Goal: Transaction & Acquisition: Book appointment/travel/reservation

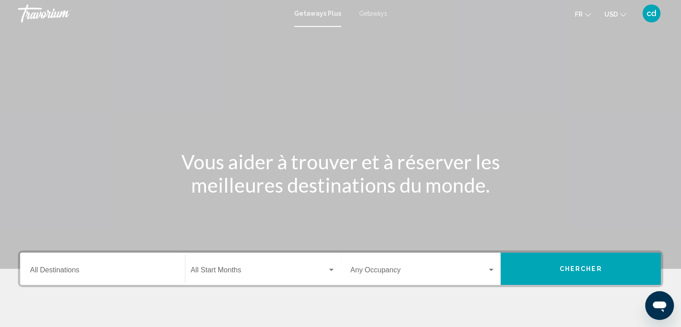
click at [380, 17] on div "Getaways Plus Getaways fr English Español Français Italiano Português русский U…" at bounding box center [340, 13] width 681 height 19
click at [380, 15] on span "Getaways" at bounding box center [373, 13] width 28 height 7
click at [82, 270] on input "Destination All Destinations" at bounding box center [102, 272] width 145 height 8
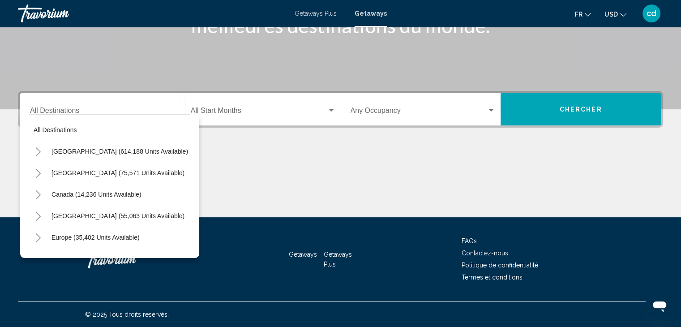
click at [41, 149] on icon "Toggle United States (614,188 units available)" at bounding box center [38, 151] width 7 height 9
click at [40, 151] on icon "Toggle United States (614,188 units available)" at bounding box center [38, 151] width 7 height 9
click at [39, 170] on icon "Toggle Mexico (75,571 units available)" at bounding box center [38, 173] width 7 height 9
click at [39, 171] on icon "Toggle Mexico (75,571 units available)" at bounding box center [38, 173] width 7 height 9
click at [35, 194] on icon "Toggle Canada (14,236 units available)" at bounding box center [38, 194] width 7 height 9
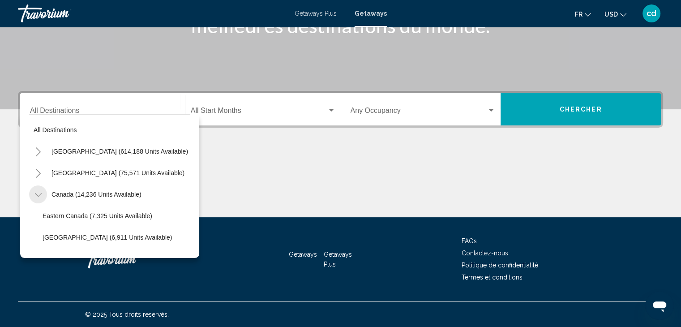
click at [35, 194] on icon "Toggle Canada (14,236 units available)" at bounding box center [37, 195] width 7 height 4
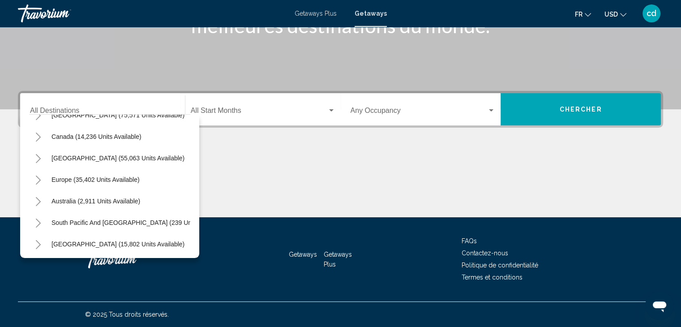
scroll to position [68, 0]
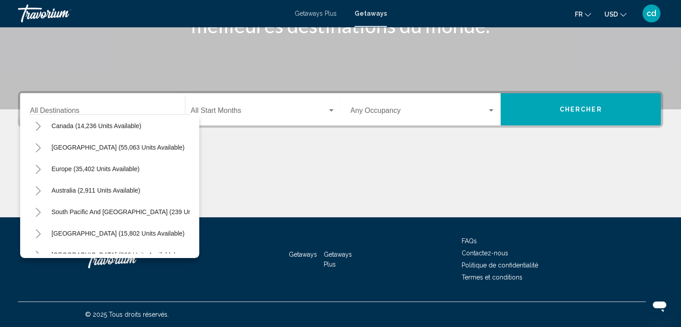
click at [40, 148] on icon "Toggle Caribbean & Atlantic Islands (55,063 units available)" at bounding box center [38, 147] width 7 height 9
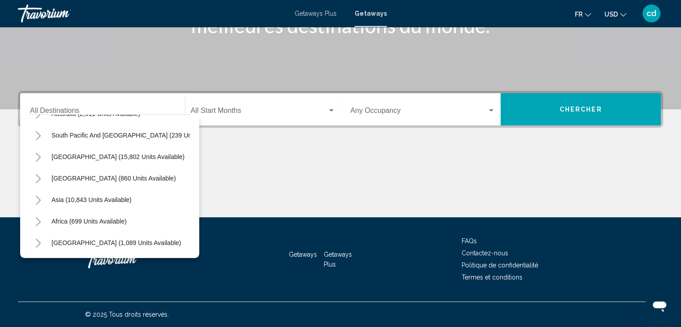
scroll to position [149, 0]
click at [54, 199] on span "Asia (10,843 units available)" at bounding box center [91, 199] width 80 height 7
type input "**********"
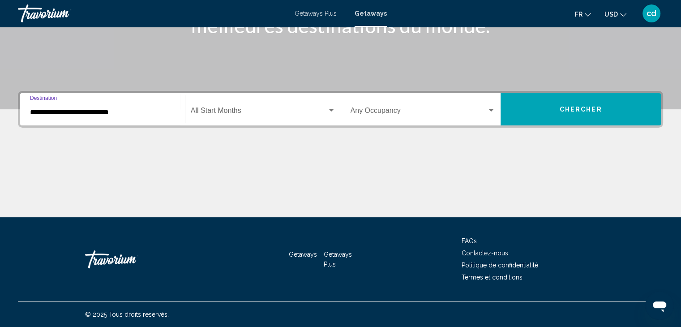
click at [227, 115] on span "Search widget" at bounding box center [259, 112] width 136 height 8
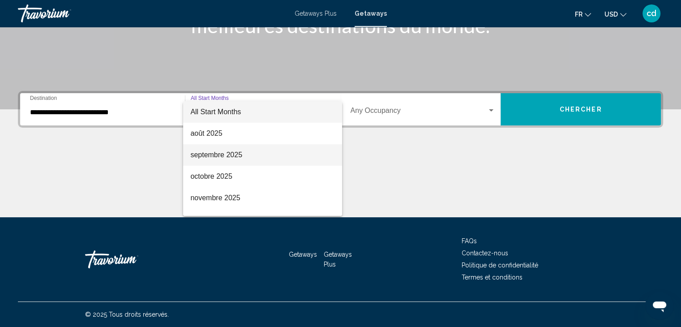
click at [243, 156] on span "septembre 2025" at bounding box center [262, 154] width 145 height 21
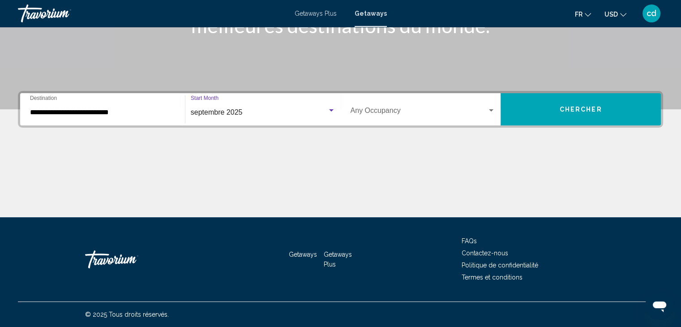
click at [395, 111] on span "Search widget" at bounding box center [418, 112] width 137 height 8
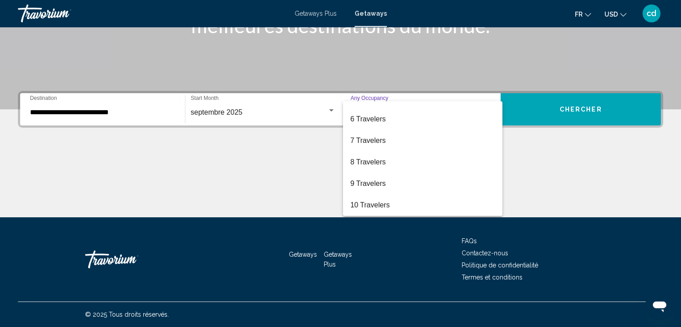
scroll to position [0, 0]
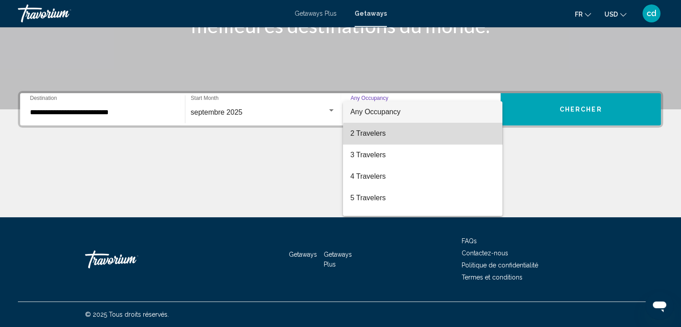
click at [436, 135] on span "2 Travelers" at bounding box center [422, 133] width 145 height 21
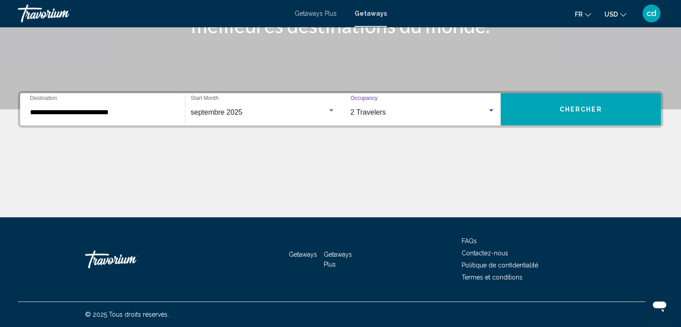
click at [548, 118] on button "Chercher" at bounding box center [580, 109] width 160 height 32
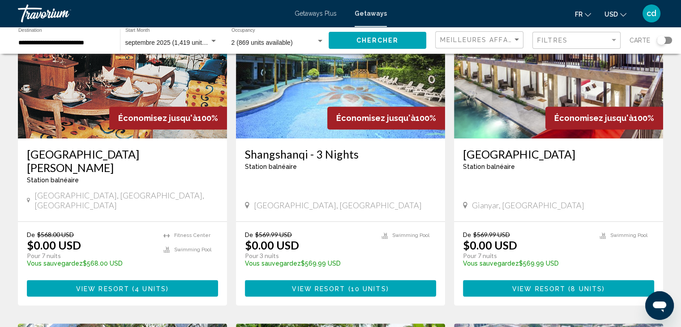
scroll to position [727, 0]
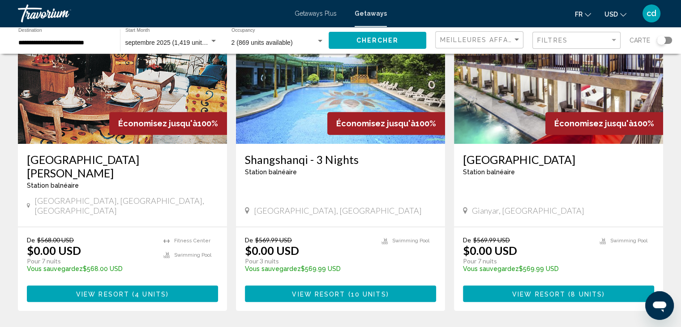
click at [550, 285] on button "View Resort ( 8 units )" at bounding box center [558, 293] width 191 height 17
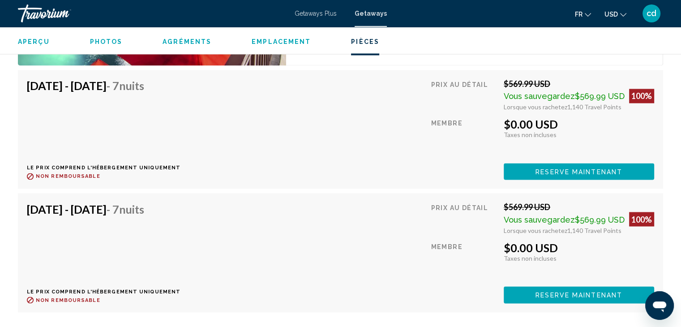
scroll to position [1500, 0]
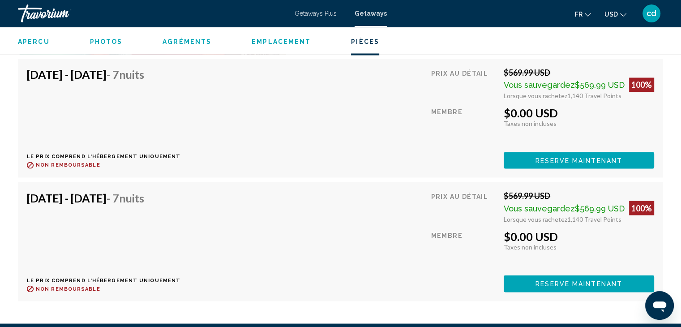
drag, startPoint x: 679, startPoint y: 281, endPoint x: 680, endPoint y: 290, distance: 9.0
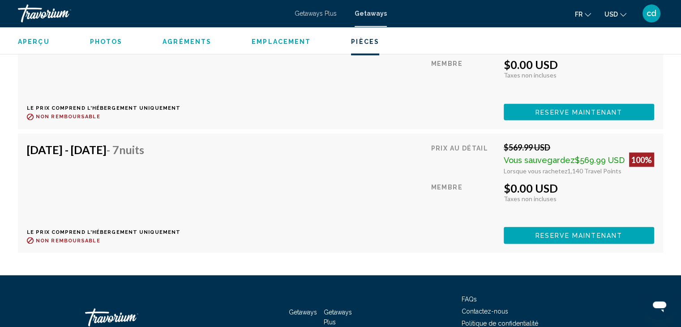
scroll to position [1437, 0]
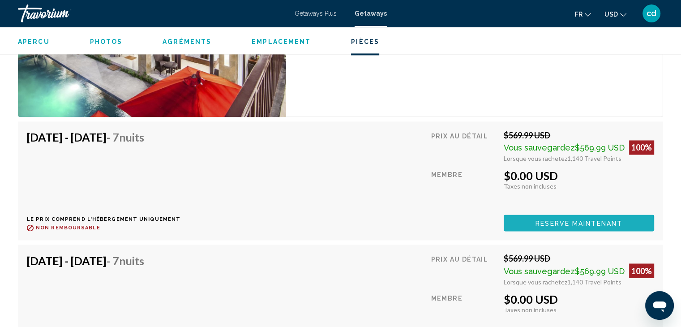
click at [550, 219] on span "Reserve maintenant" at bounding box center [578, 222] width 87 height 7
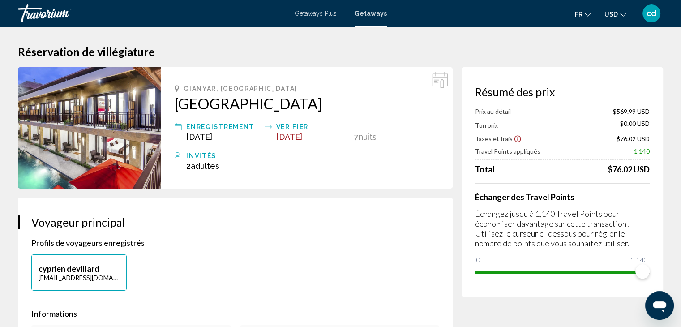
scroll to position [4, 0]
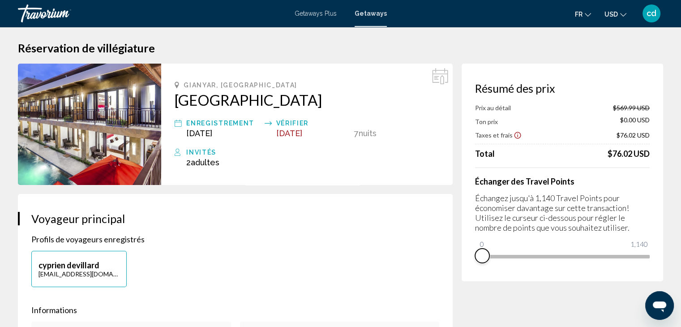
drag, startPoint x: 645, startPoint y: 271, endPoint x: 476, endPoint y: 276, distance: 168.8
click at [476, 276] on div "Résumé des prix Prix au détail $569.99 USD Ton prix $0.00 USD Taxes et frais $7…" at bounding box center [561, 172] width 201 height 217
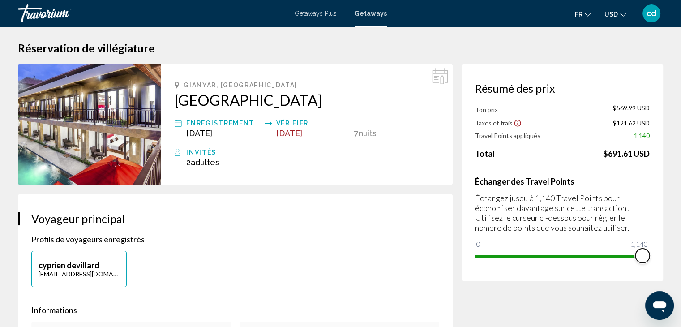
drag, startPoint x: 499, startPoint y: 243, endPoint x: 648, endPoint y: 248, distance: 148.7
click at [648, 255] on ngx-slider "0 1,140 1,140" at bounding box center [562, 256] width 175 height 2
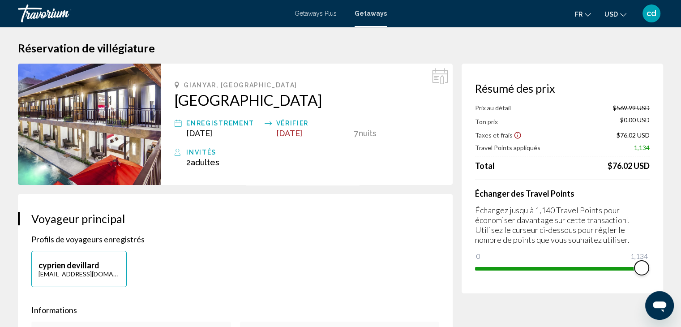
drag, startPoint x: 639, startPoint y: 267, endPoint x: 646, endPoint y: 283, distance: 17.2
click at [646, 283] on div "Résumé des prix Prix au détail $569.99 USD Ton prix $0.00 USD Taxes et frais $7…" at bounding box center [561, 179] width 201 height 230
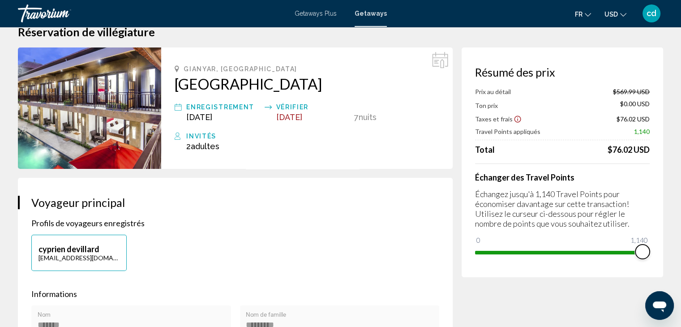
scroll to position [0, 0]
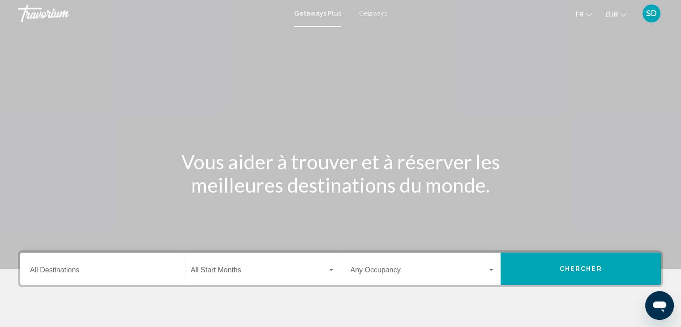
click at [384, 16] on span "Getaways" at bounding box center [373, 13] width 28 height 7
click at [142, 269] on input "Destination All Destinations" at bounding box center [102, 272] width 145 height 8
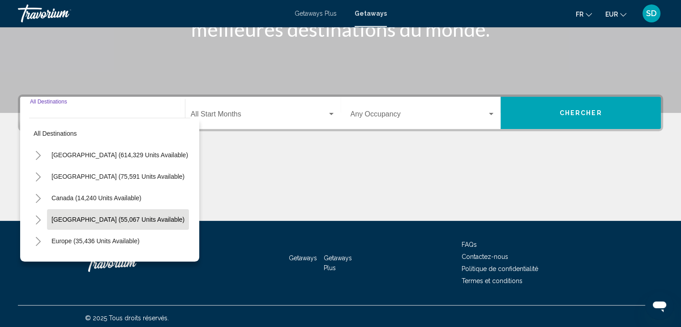
scroll to position [159, 0]
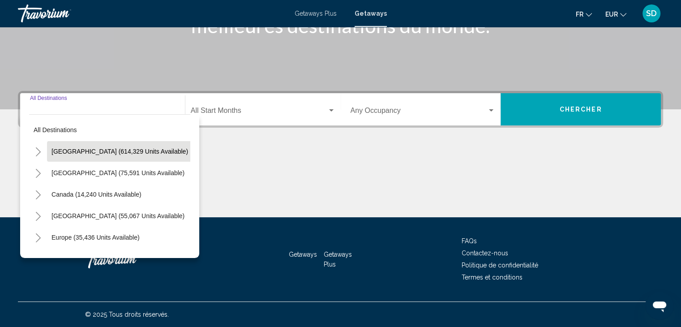
click at [91, 145] on button "United States (614,329 units available)" at bounding box center [119, 151] width 145 height 21
type input "**********"
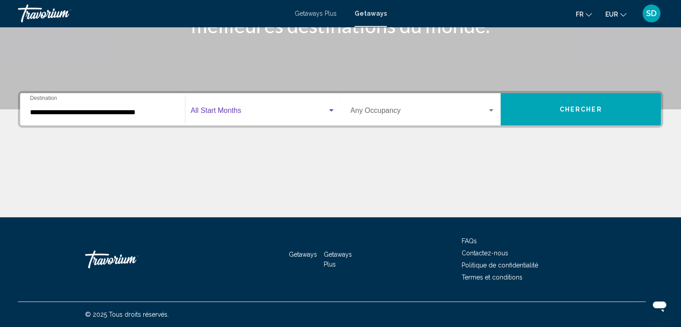
click at [254, 113] on span "Search widget" at bounding box center [259, 112] width 136 height 8
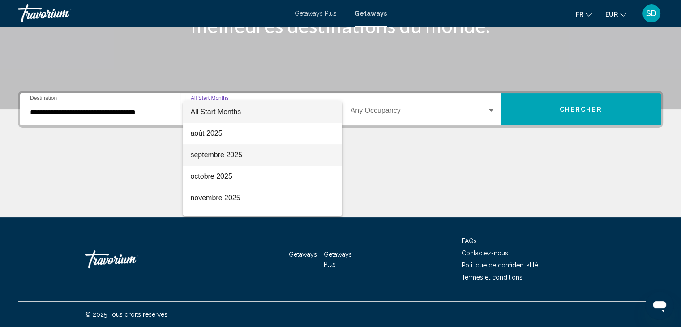
click at [238, 154] on span "septembre 2025" at bounding box center [262, 154] width 145 height 21
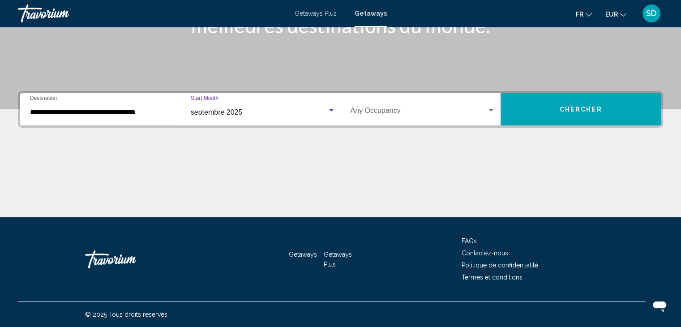
click at [426, 122] on div "Occupancy Any Occupancy" at bounding box center [422, 109] width 145 height 28
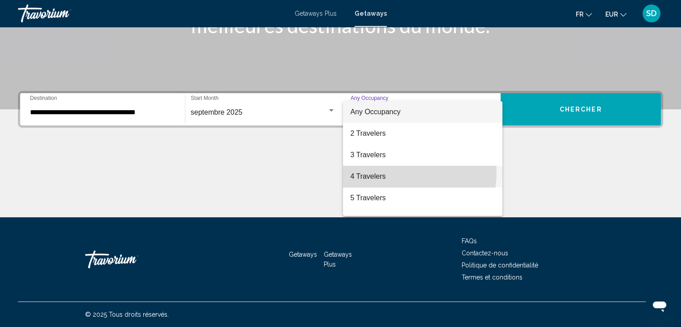
click at [394, 171] on span "4 Travelers" at bounding box center [422, 176] width 145 height 21
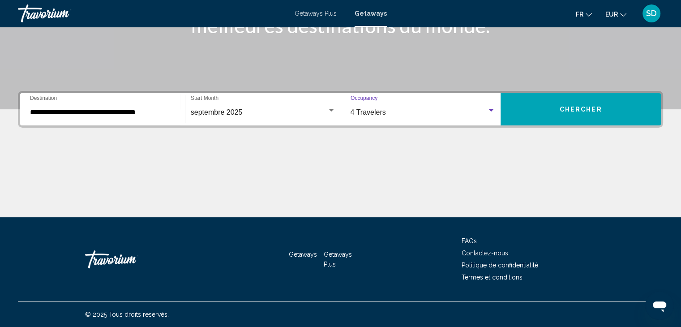
click at [574, 118] on button "Chercher" at bounding box center [580, 109] width 160 height 32
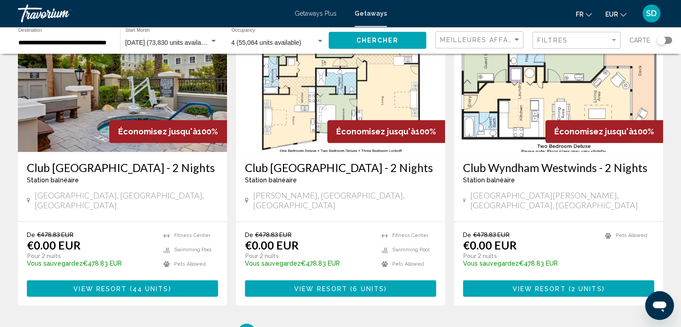
scroll to position [1085, 0]
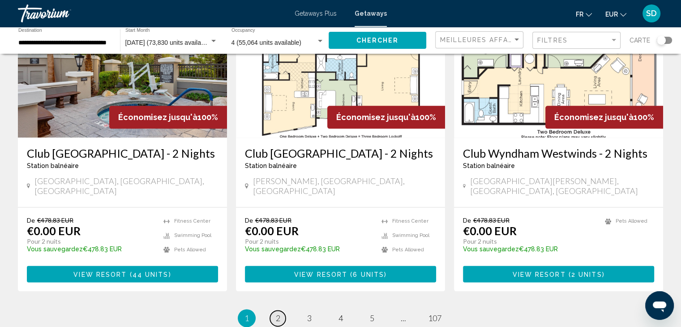
click at [280, 313] on span "2" at bounding box center [278, 318] width 4 height 10
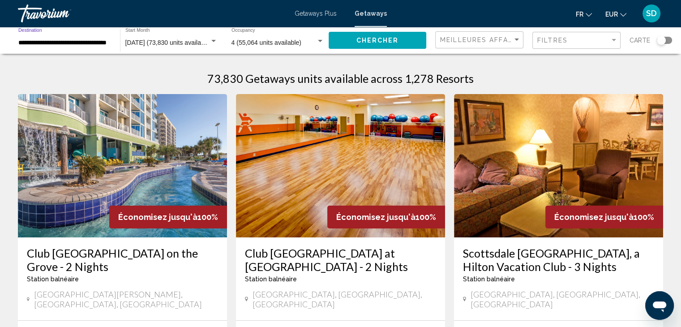
click at [95, 43] on input "**********" at bounding box center [64, 42] width 93 height 7
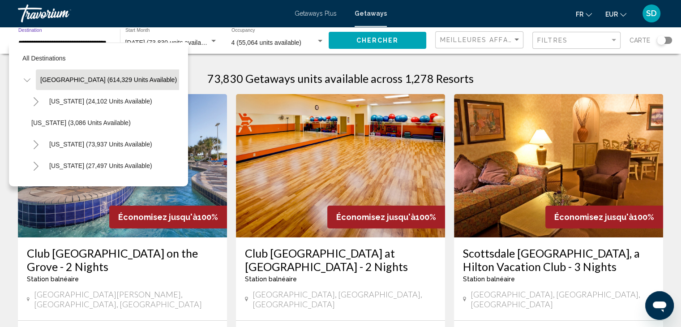
click at [25, 83] on icon "Toggle United States (614,329 units available)" at bounding box center [27, 80] width 7 height 9
click at [27, 77] on icon "Toggle United States (614,329 units available)" at bounding box center [27, 80] width 7 height 9
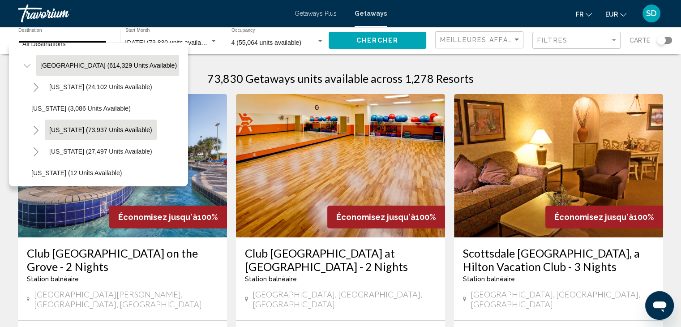
click at [94, 126] on span "California (73,937 units available)" at bounding box center [100, 129] width 103 height 7
type input "**********"
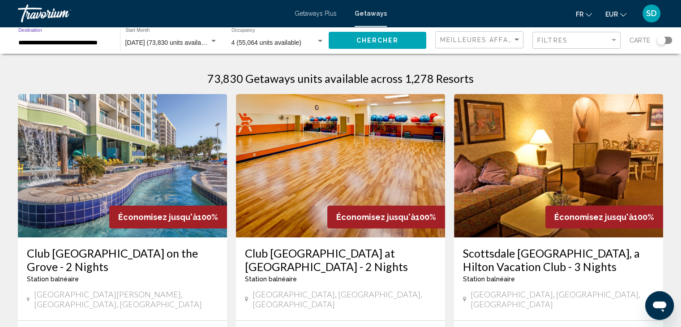
click at [362, 47] on button "Chercher" at bounding box center [377, 40] width 98 height 17
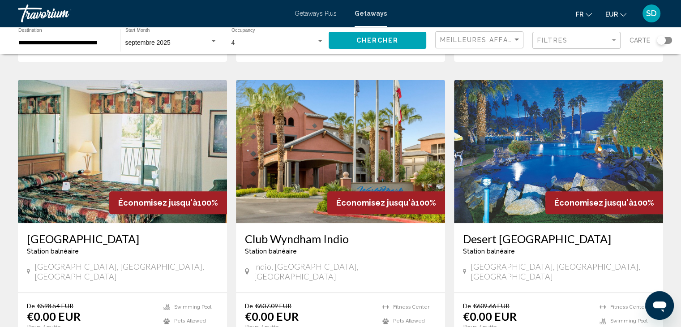
scroll to position [349, 0]
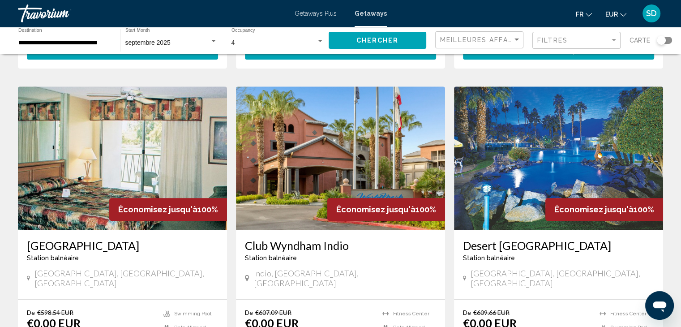
click at [319, 130] on img "Main content" at bounding box center [340, 157] width 209 height 143
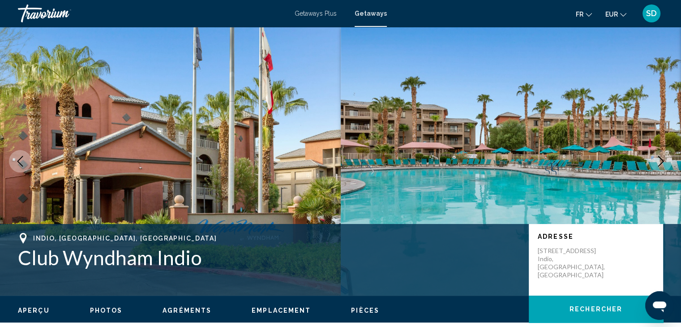
click at [656, 159] on icon "Next image" at bounding box center [660, 161] width 11 height 11
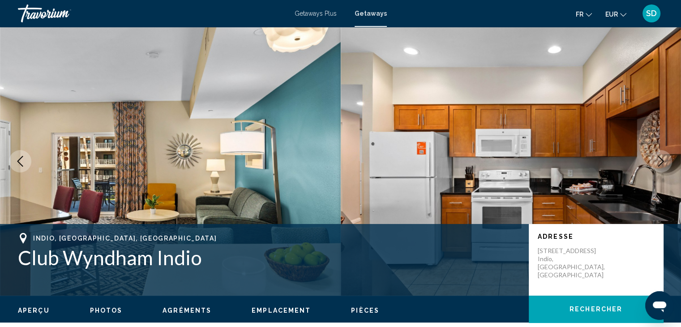
click at [656, 159] on icon "Next image" at bounding box center [660, 161] width 11 height 11
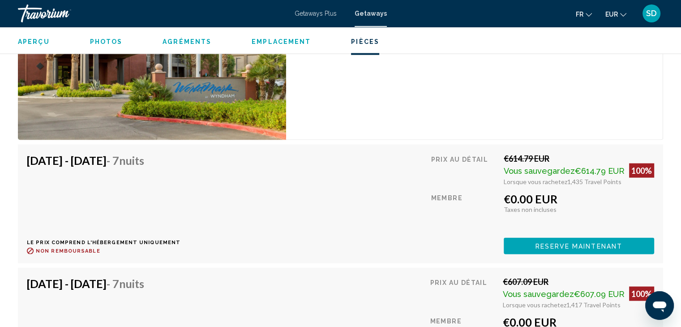
scroll to position [1827, 0]
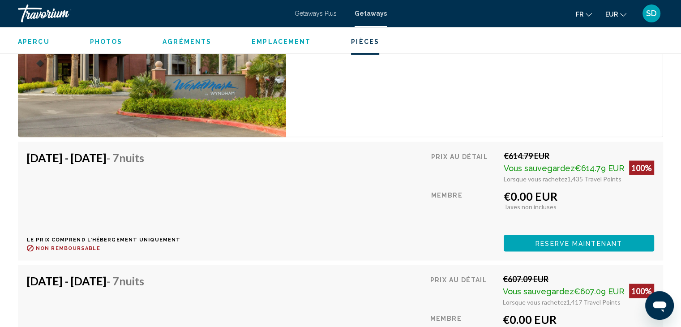
click at [607, 244] on span "Reserve maintenant" at bounding box center [578, 243] width 87 height 7
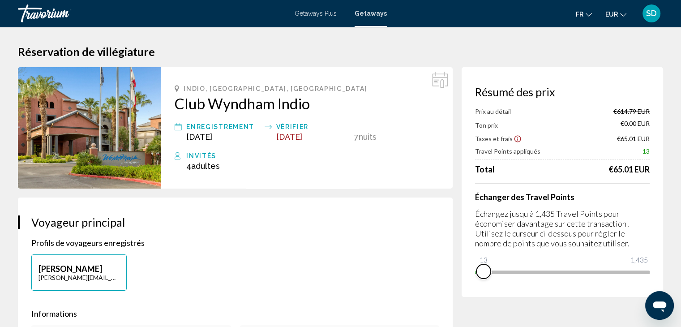
drag, startPoint x: 642, startPoint y: 275, endPoint x: 483, endPoint y: 285, distance: 158.7
click at [483, 285] on div "Résumé des prix Prix au détail €614.79 EUR Ton prix €0.00 EUR Taxes et frais €6…" at bounding box center [561, 182] width 201 height 230
drag, startPoint x: 487, startPoint y: 273, endPoint x: 650, endPoint y: 264, distance: 162.7
click at [650, 264] on div "Résumé des prix Prix au détail €614.79 EUR Ton prix €609.22 EUR Taxes et frais …" at bounding box center [561, 182] width 201 height 230
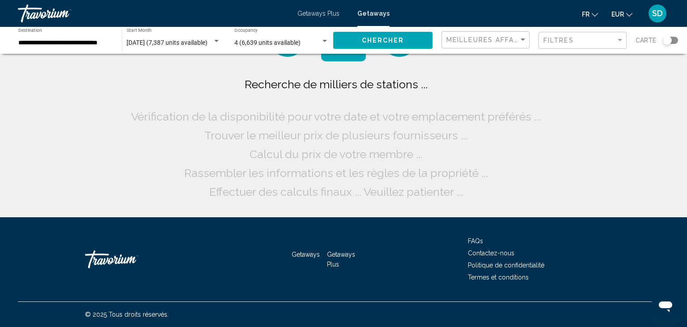
click at [42, 48] on div "**********" at bounding box center [65, 40] width 94 height 25
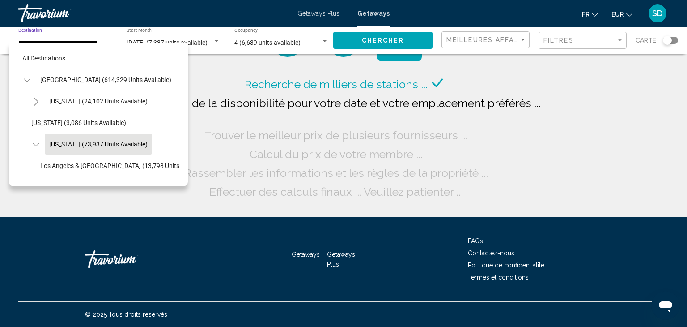
scroll to position [35, 0]
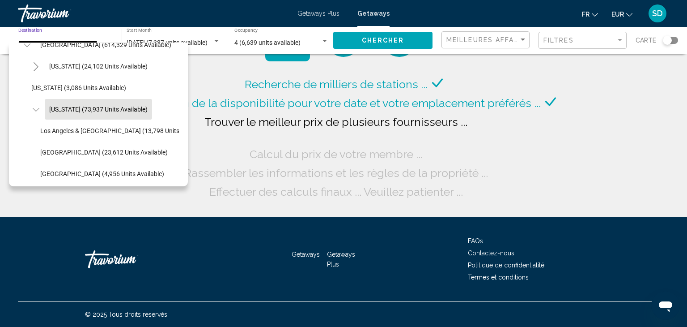
click at [38, 108] on icon "Toggle California (73,937 units available)" at bounding box center [35, 110] width 7 height 4
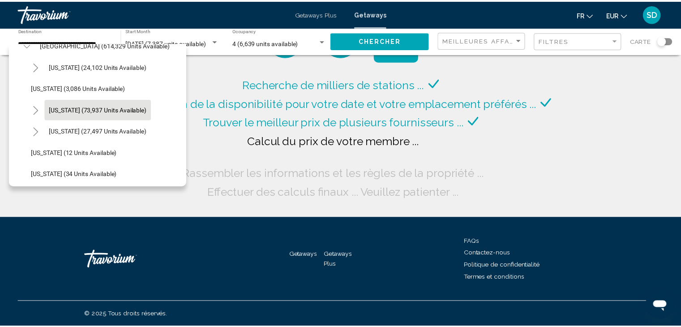
scroll to position [53, 0]
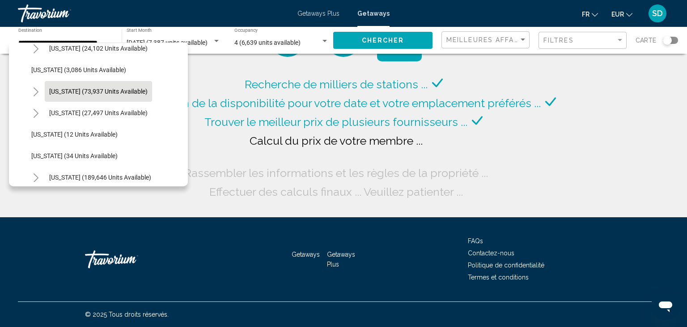
click at [179, 170] on div "All destinations United States (614,329 units available) Arizona (24,102 units …" at bounding box center [98, 115] width 179 height 144
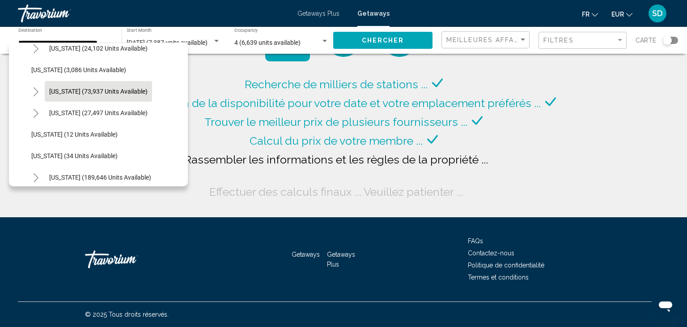
click at [179, 170] on div "All destinations United States (614,329 units available) Arizona (24,102 units …" at bounding box center [98, 115] width 179 height 144
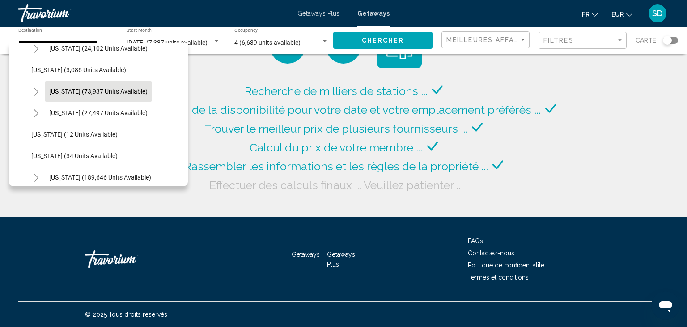
click at [40, 110] on button "Toggle Colorado (27,497 units available)" at bounding box center [36, 113] width 18 height 18
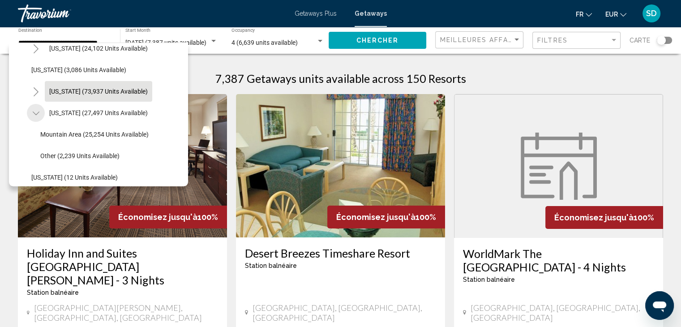
click at [39, 112] on button "Toggle Colorado (27,497 units available)" at bounding box center [36, 113] width 18 height 18
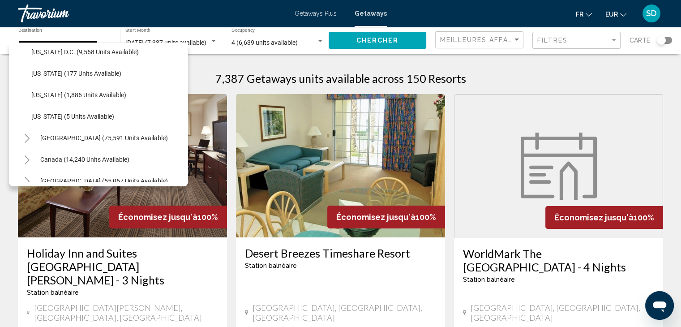
scroll to position [972, 0]
click at [26, 93] on icon "Toggle Mexico (75,591 units available)" at bounding box center [27, 96] width 5 height 9
click at [26, 94] on icon "Toggle Mexico (75,591 units available)" at bounding box center [27, 96] width 7 height 9
click at [30, 115] on button "Toggle Canada (14,240 units available)" at bounding box center [27, 117] width 18 height 18
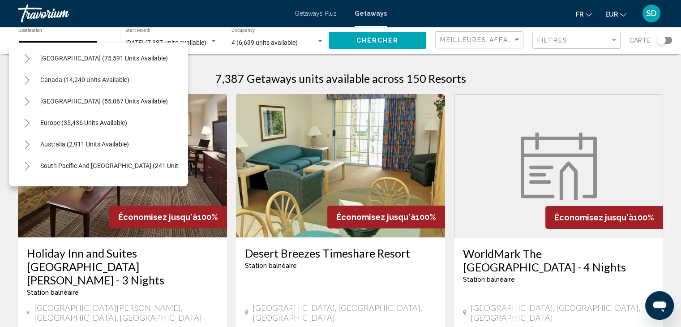
scroll to position [975, 0]
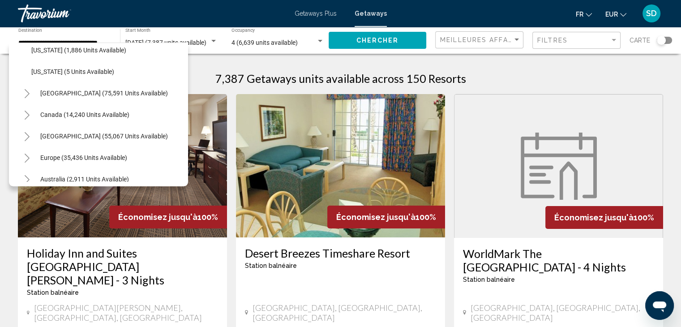
click at [24, 92] on icon "Toggle Mexico (75,591 units available)" at bounding box center [27, 93] width 7 height 9
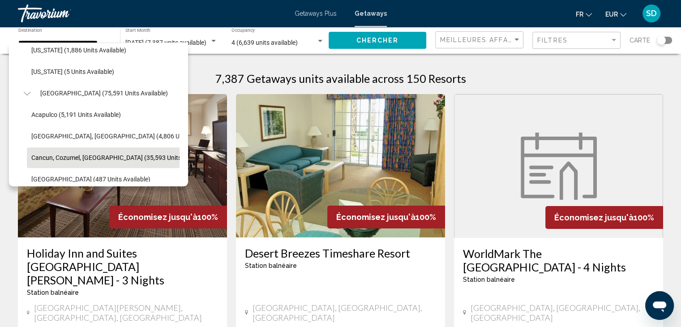
click at [139, 156] on span "Cancun, Cozumel, [GEOGRAPHIC_DATA] (35,593 units available)" at bounding box center [120, 157] width 179 height 7
type input "**********"
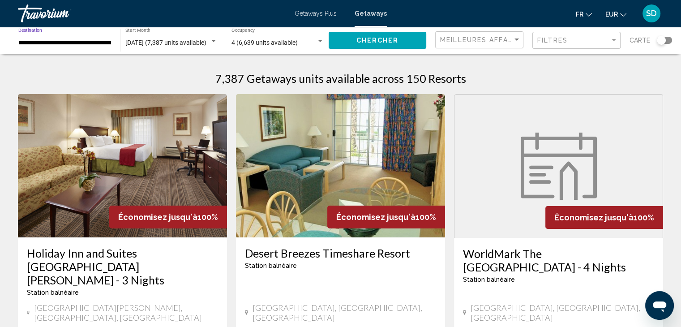
click at [359, 34] on button "Chercher" at bounding box center [377, 40] width 98 height 17
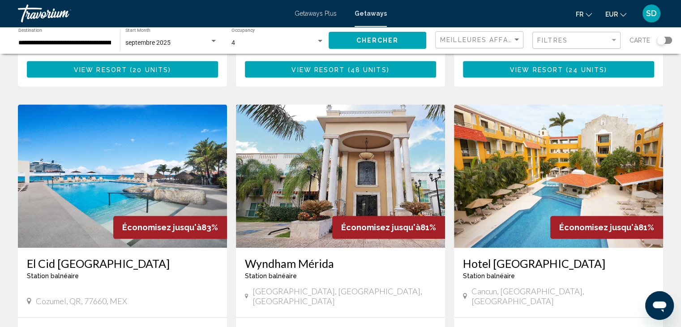
scroll to position [1003, 0]
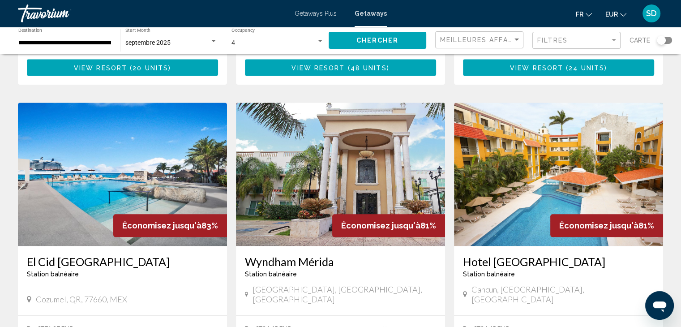
click at [114, 134] on img "Main content" at bounding box center [122, 173] width 209 height 143
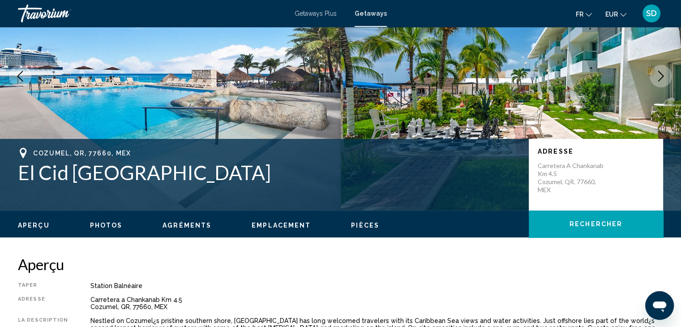
scroll to position [55, 0]
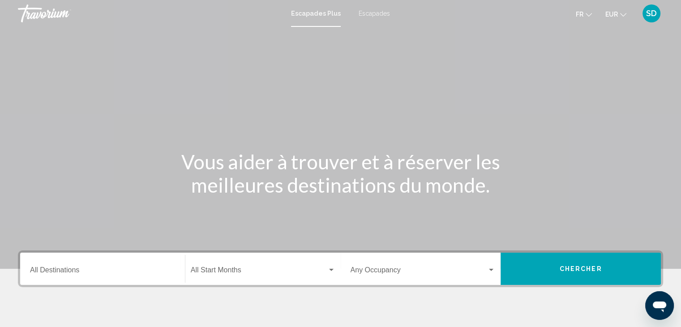
click at [384, 10] on font "Escapades" at bounding box center [373, 13] width 31 height 7
click at [63, 268] on input "Destination All Destinations" at bounding box center [102, 272] width 145 height 8
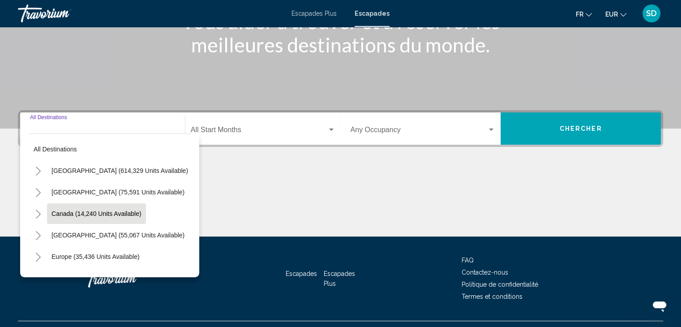
scroll to position [159, 0]
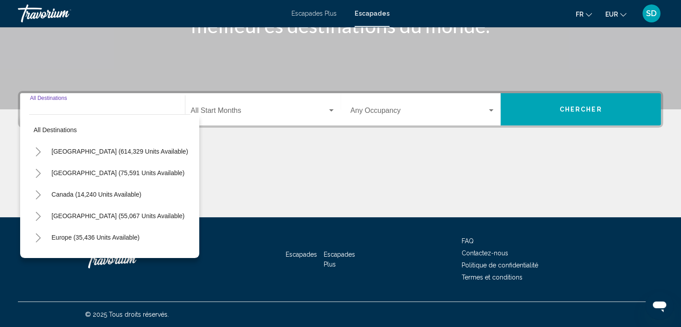
click at [42, 174] on button "Toggle Mexico (75,591 units available)" at bounding box center [38, 173] width 18 height 18
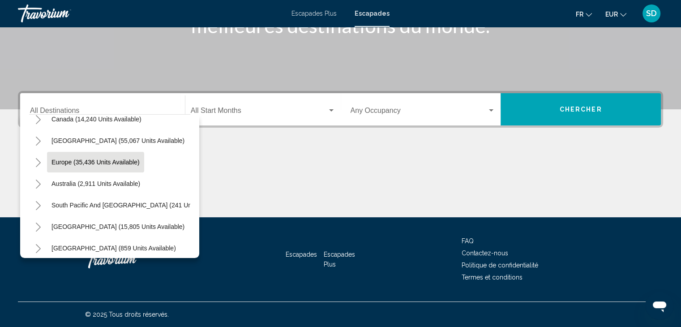
click at [67, 163] on span "Europe (35,436 units available)" at bounding box center [95, 161] width 88 height 7
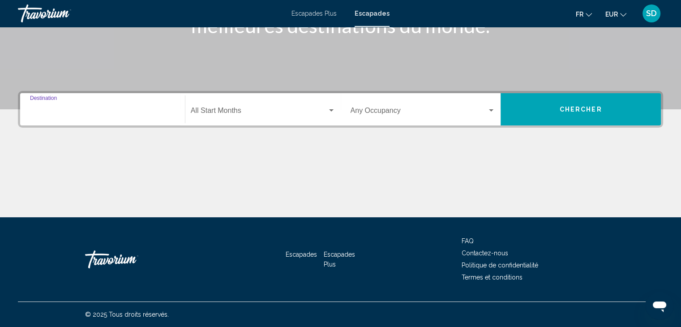
type input "**********"
click at [231, 107] on div "Start Month All Start Months" at bounding box center [263, 109] width 145 height 28
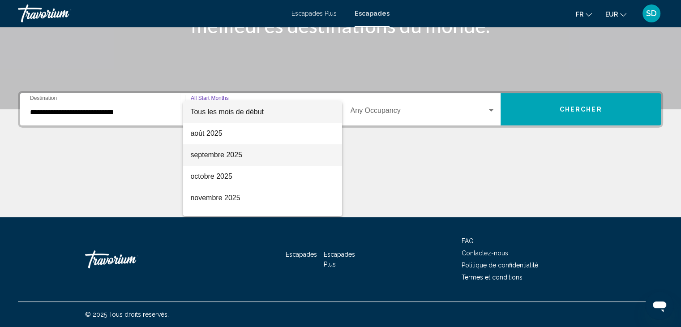
click at [235, 151] on font "septembre 2025" at bounding box center [216, 155] width 52 height 8
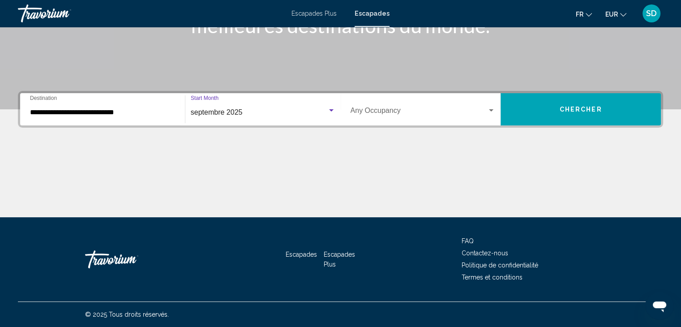
click at [399, 105] on div "Occupancy Any Occupancy" at bounding box center [422, 109] width 145 height 28
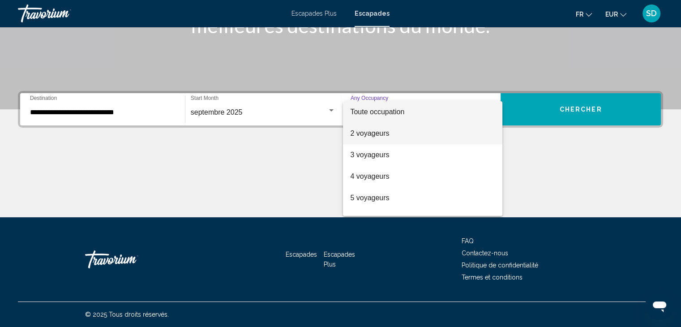
click at [390, 133] on span "2 voyageurs" at bounding box center [422, 133] width 145 height 21
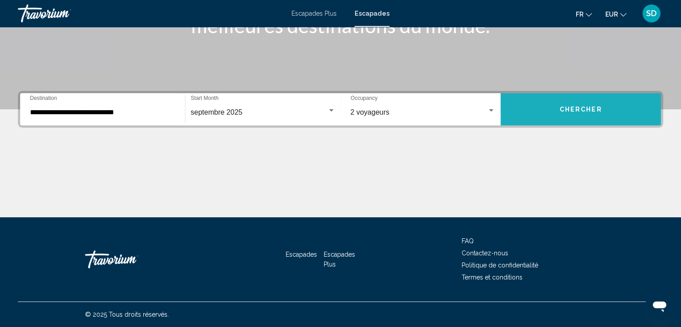
click at [570, 111] on span "Chercher" at bounding box center [580, 109] width 43 height 7
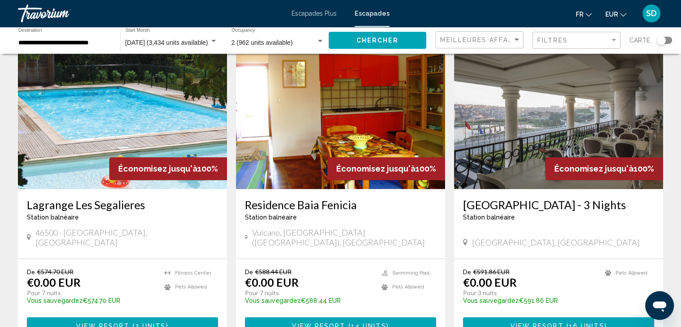
scroll to position [365, 0]
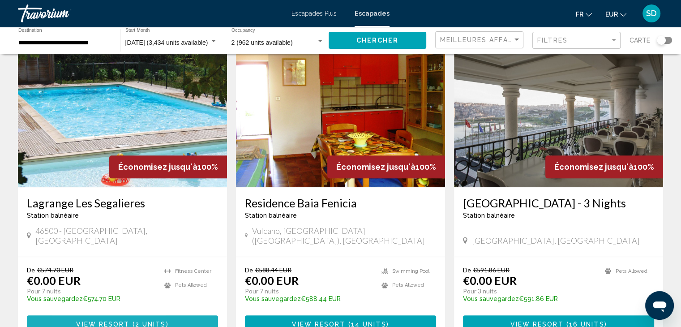
click at [78, 320] on span "View Resort" at bounding box center [102, 323] width 53 height 7
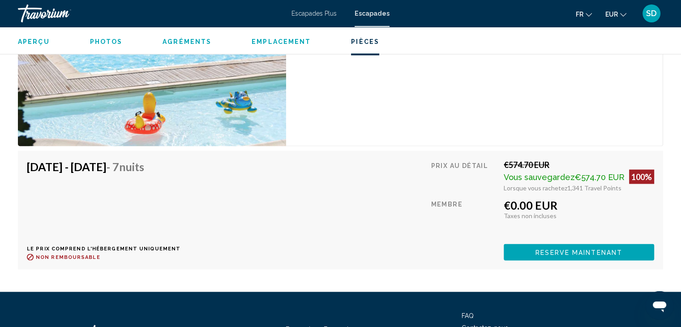
scroll to position [1625, 0]
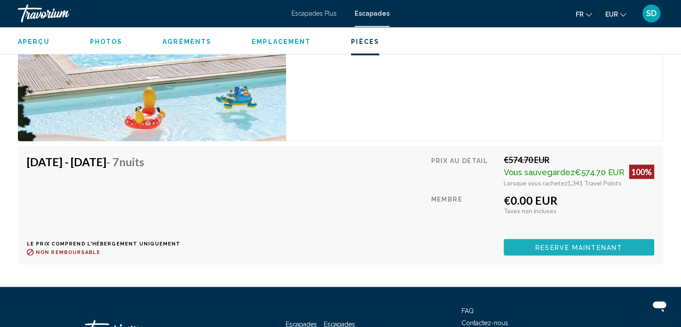
click at [610, 243] on span "Reserve maintenant" at bounding box center [578, 246] width 87 height 7
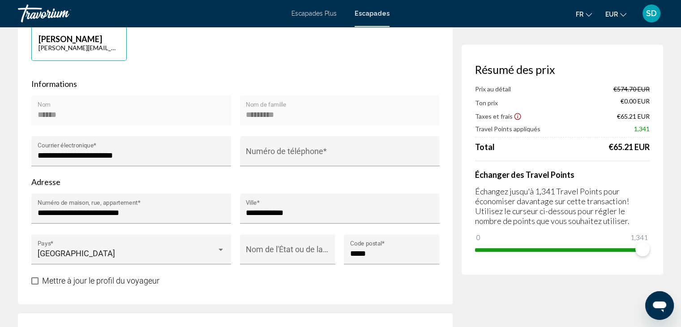
scroll to position [225, 0]
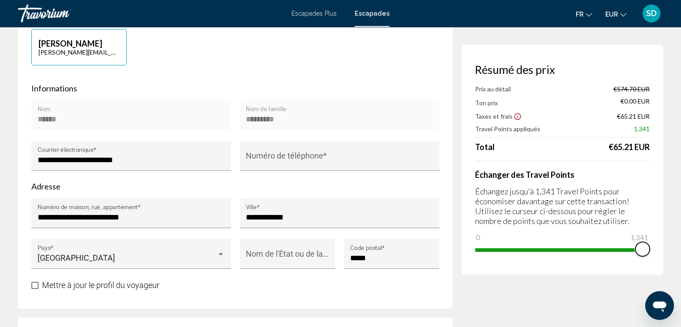
drag, startPoint x: 641, startPoint y: 251, endPoint x: 659, endPoint y: 254, distance: 18.1
click at [659, 254] on div "Résumé des prix Prix au détail €574.70 EUR Ton prix €0.00 EUR Taxes et frais €6…" at bounding box center [561, 160] width 201 height 230
